Goal: Communication & Community: Answer question/provide support

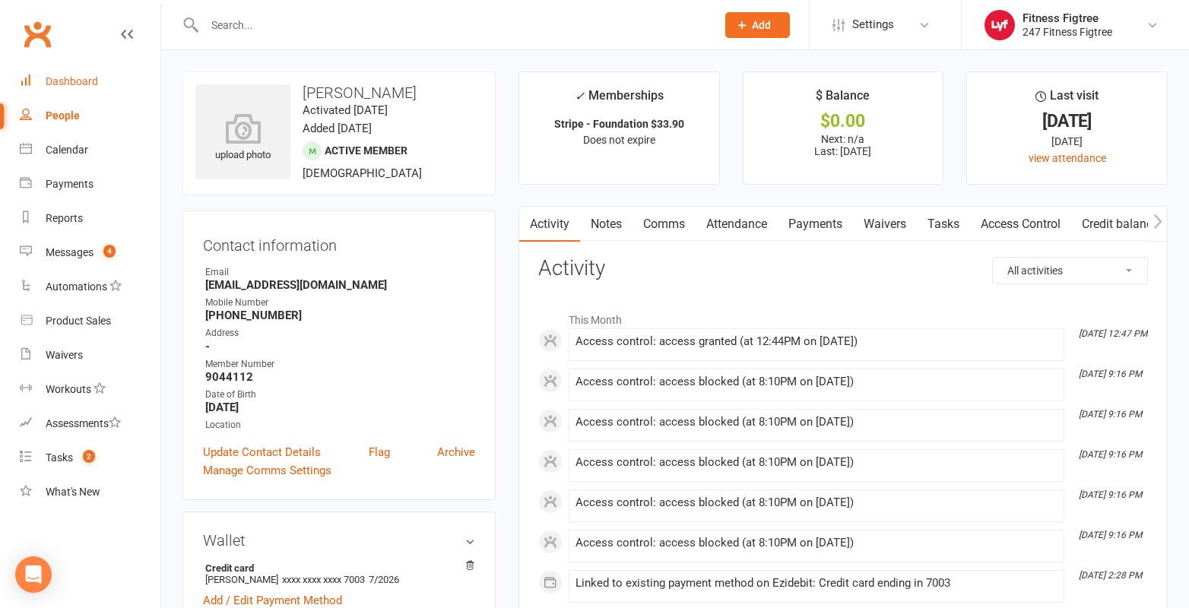
click at [88, 80] on div "Dashboard" at bounding box center [72, 81] width 52 height 12
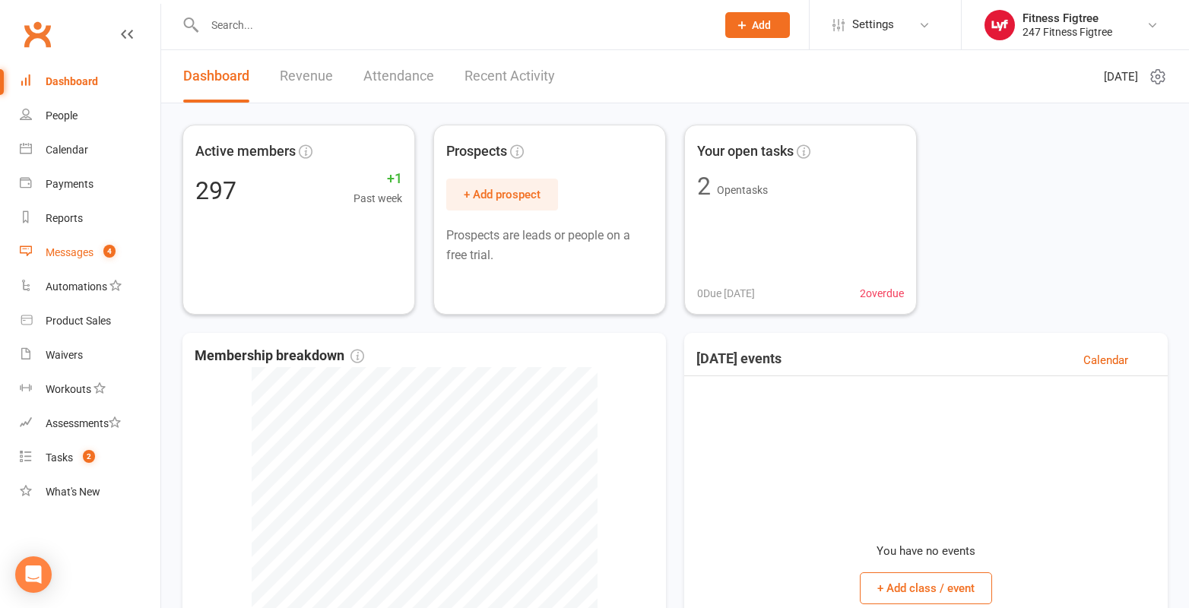
click at [84, 254] on div "Messages" at bounding box center [70, 252] width 48 height 12
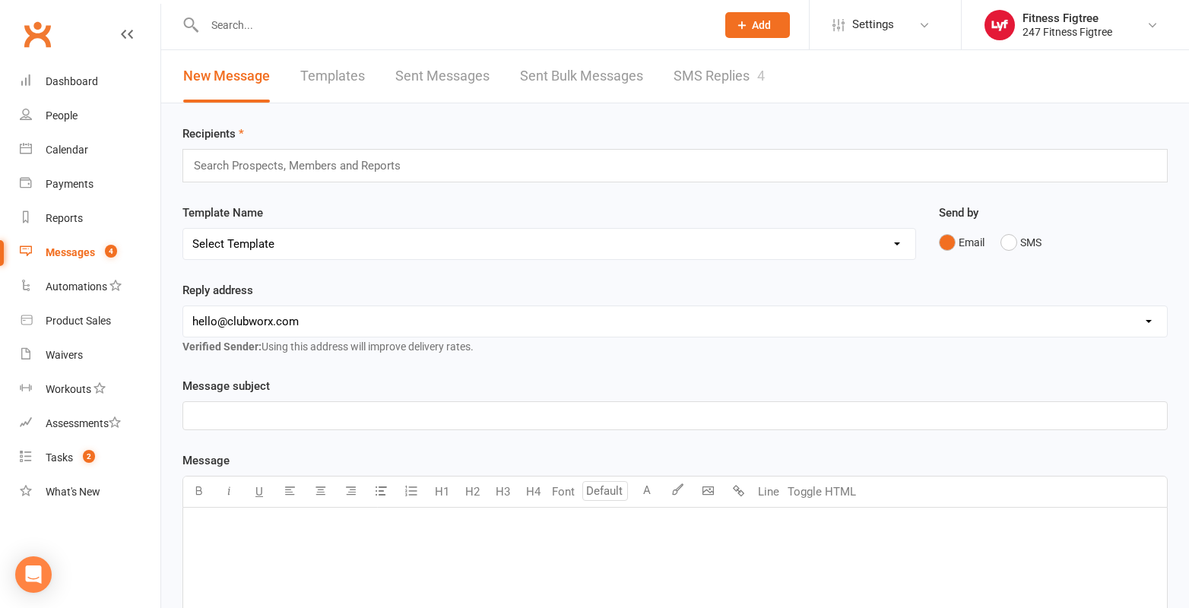
click at [706, 87] on link "SMS Replies 4" at bounding box center [719, 76] width 91 height 52
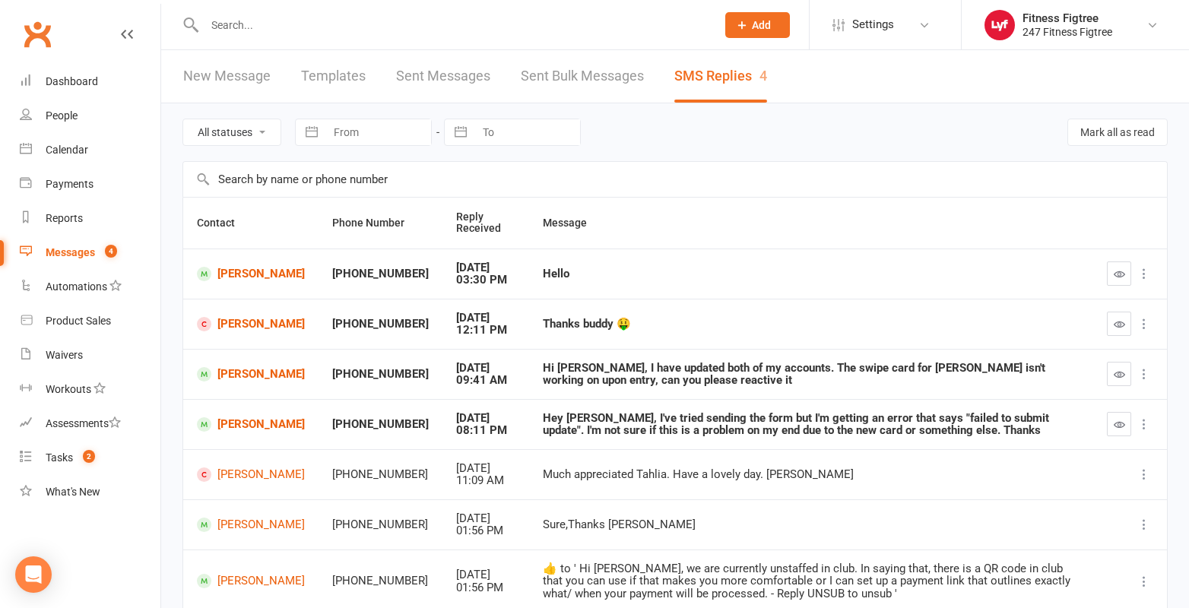
click at [529, 272] on td "Hello" at bounding box center [811, 274] width 564 height 50
click at [256, 267] on link "[PERSON_NAME]" at bounding box center [251, 274] width 108 height 14
